Goal: Task Accomplishment & Management: Manage account settings

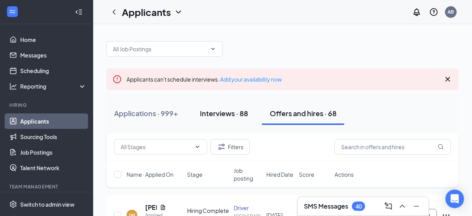
drag, startPoint x: 241, startPoint y: 115, endPoint x: 237, endPoint y: 115, distance: 4.3
click at [240, 118] on div "Interviews · 88" at bounding box center [224, 113] width 48 height 10
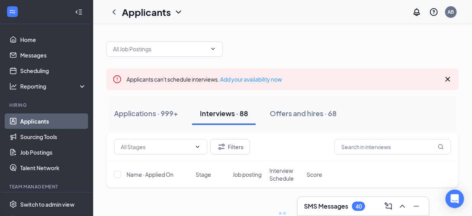
click at [233, 112] on div "Interviews · 88" at bounding box center [224, 113] width 48 height 10
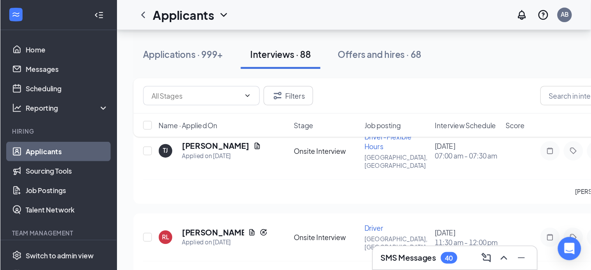
scroll to position [90, 0]
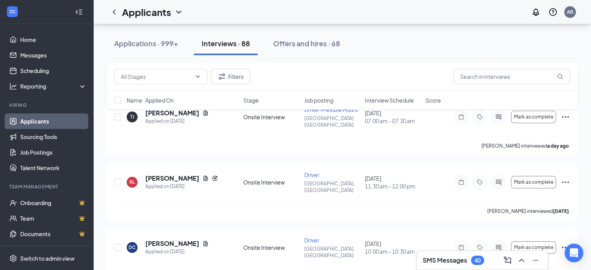
drag, startPoint x: 473, startPoint y: 0, endPoint x: 392, endPoint y: 56, distance: 98.4
click at [392, 56] on div "Applications · 999+ Interviews · 88 Offers and hires · 68" at bounding box center [341, 43] width 471 height 39
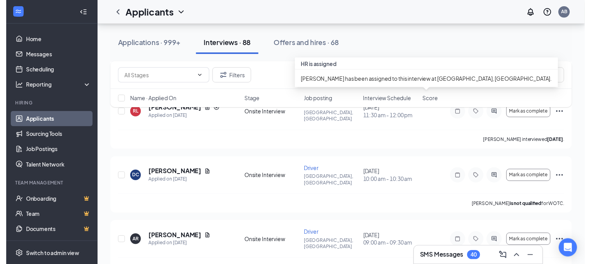
scroll to position [194, 0]
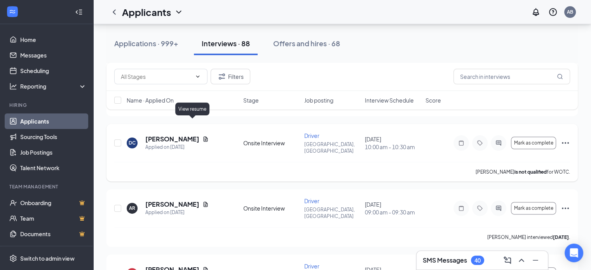
click at [202, 136] on icon "Document" at bounding box center [205, 139] width 6 height 6
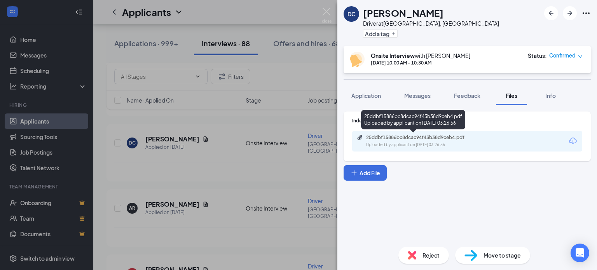
click at [424, 139] on div "25ddbf15886bc8dcac94f43b38d9ceb4.pdf" at bounding box center [420, 137] width 109 height 6
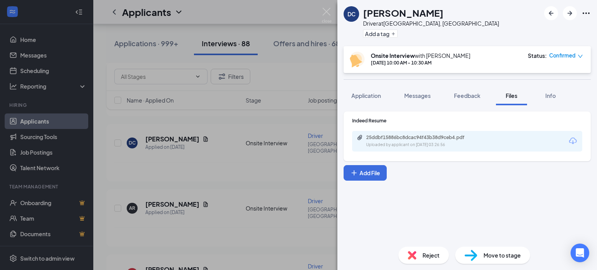
click at [319, 10] on div "DC [PERSON_NAME] Driver at [GEOGRAPHIC_DATA], [GEOGRAPHIC_DATA] Add a tag Onsit…" at bounding box center [298, 135] width 597 height 270
